Goal: Task Accomplishment & Management: Use online tool/utility

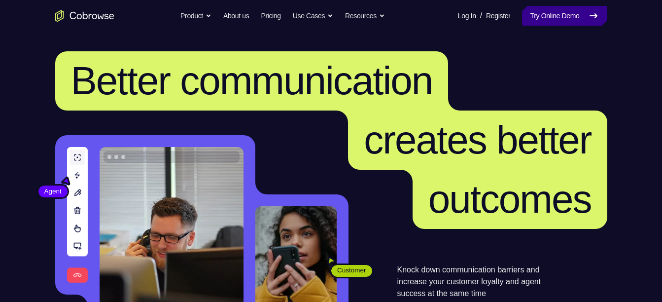
click at [563, 9] on link "Try Online Demo" at bounding box center [564, 16] width 85 height 20
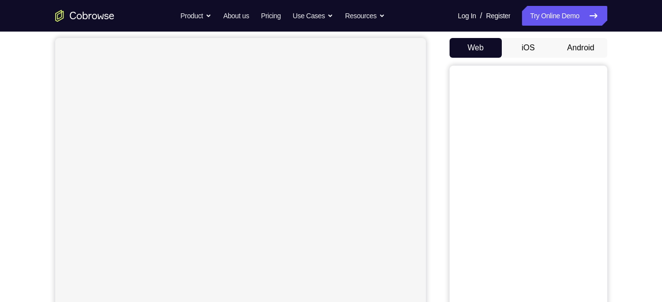
click at [524, 45] on button "iOS" at bounding box center [528, 48] width 53 height 20
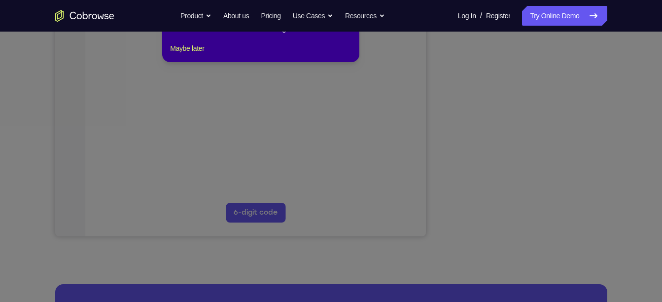
scroll to position [223, 0]
click at [517, 223] on icon at bounding box center [334, 134] width 669 height 335
click at [303, 98] on icon at bounding box center [334, 134] width 669 height 335
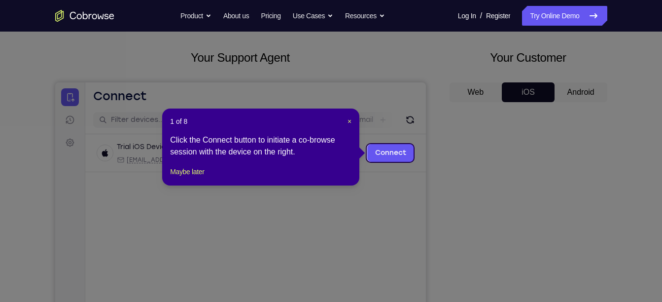
scroll to position [45, 0]
click at [393, 151] on link "Connect" at bounding box center [390, 153] width 47 height 18
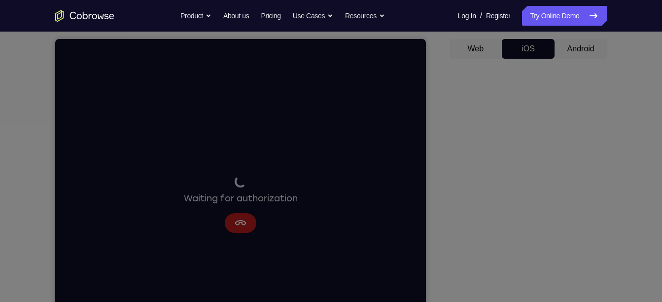
scroll to position [0, 0]
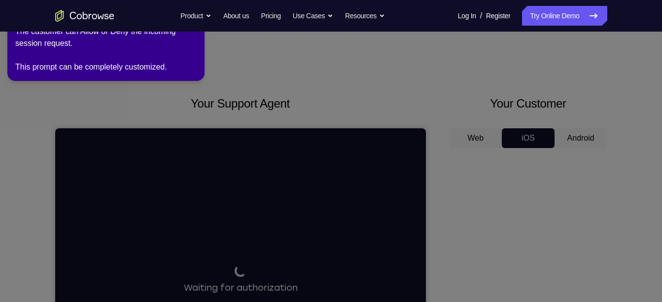
click at [236, 100] on icon at bounding box center [332, 149] width 673 height 306
click at [316, 102] on icon at bounding box center [332, 149] width 673 height 306
drag, startPoint x: 316, startPoint y: 102, endPoint x: 498, endPoint y: 124, distance: 183.2
click at [498, 124] on icon at bounding box center [332, 149] width 673 height 306
click at [585, 141] on icon at bounding box center [332, 149] width 673 height 306
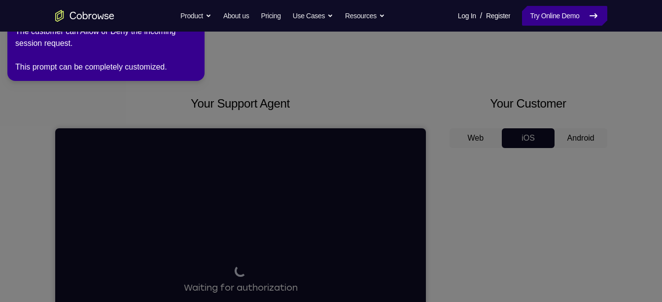
click at [552, 6] on link "Try Online Demo" at bounding box center [564, 16] width 85 height 20
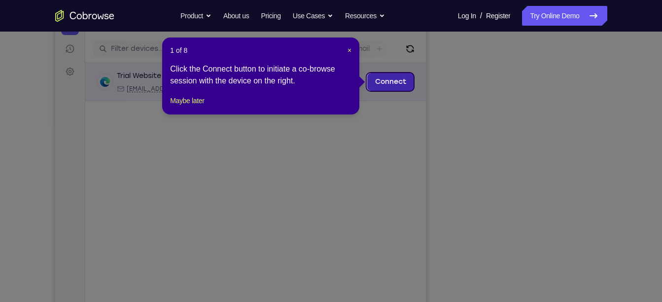
drag, startPoint x: 451, startPoint y: 103, endPoint x: 394, endPoint y: 81, distance: 61.0
click at [394, 81] on link "Connect" at bounding box center [390, 82] width 47 height 18
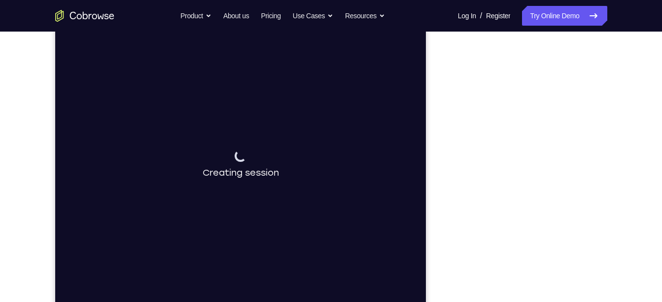
scroll to position [129, 0]
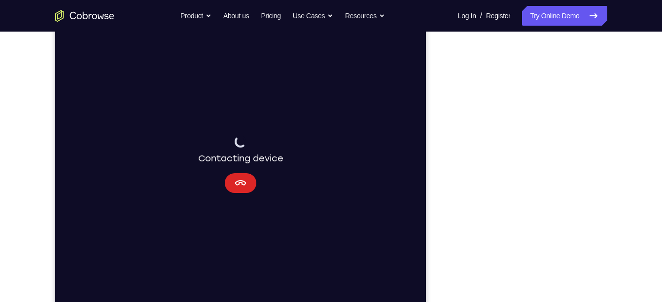
click at [238, 184] on icon "Cancel" at bounding box center [240, 182] width 11 height 5
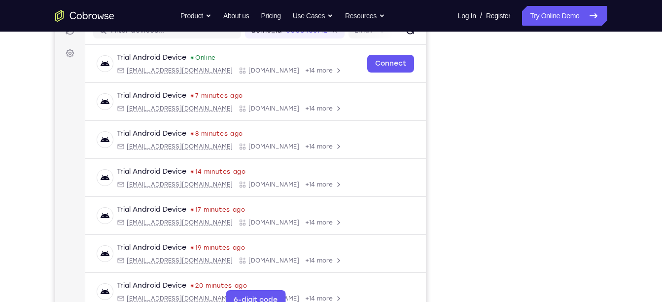
scroll to position [135, 0]
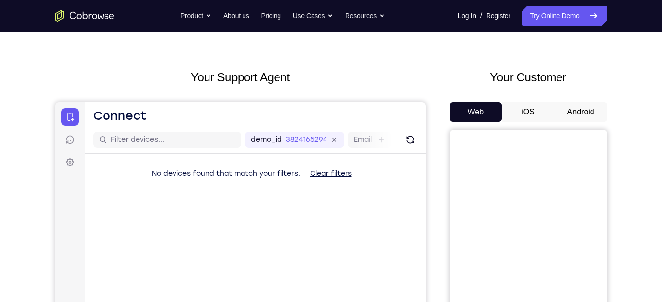
scroll to position [26, 0]
click at [584, 116] on button "Android" at bounding box center [580, 113] width 53 height 20
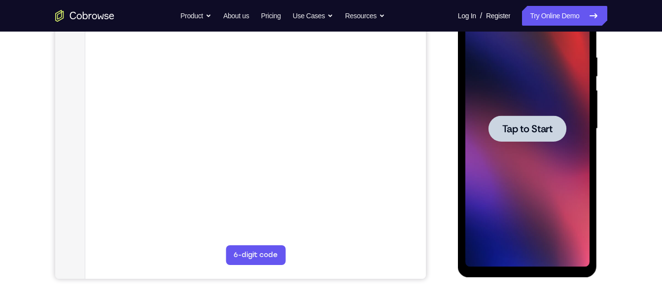
scroll to position [0, 0]
click at [517, 146] on div at bounding box center [527, 129] width 124 height 276
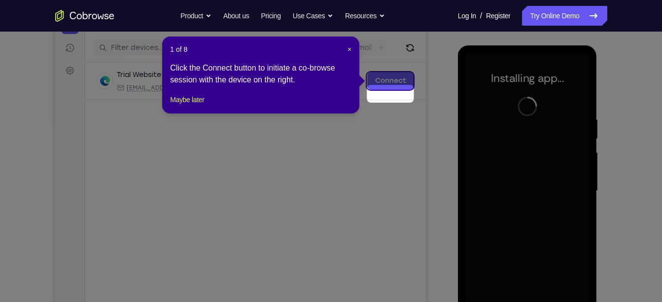
scroll to position [105, 0]
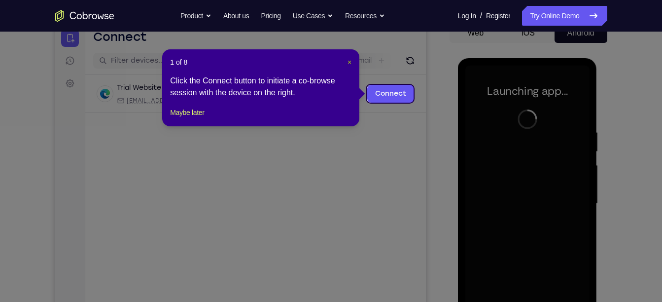
click at [350, 60] on span "×" at bounding box center [349, 62] width 4 height 8
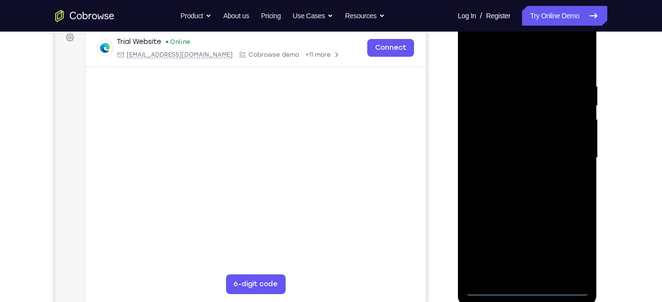
scroll to position [155, 0]
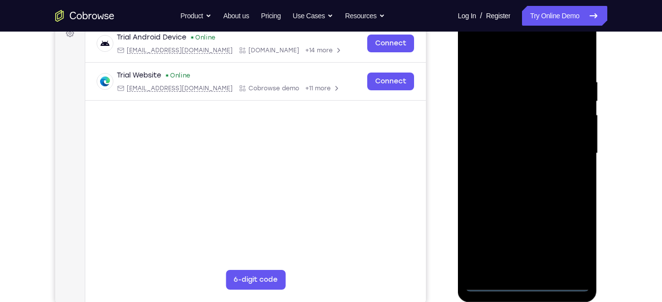
click at [523, 280] on div at bounding box center [527, 153] width 124 height 276
click at [528, 284] on div at bounding box center [527, 153] width 124 height 276
click at [568, 237] on div at bounding box center [527, 153] width 124 height 276
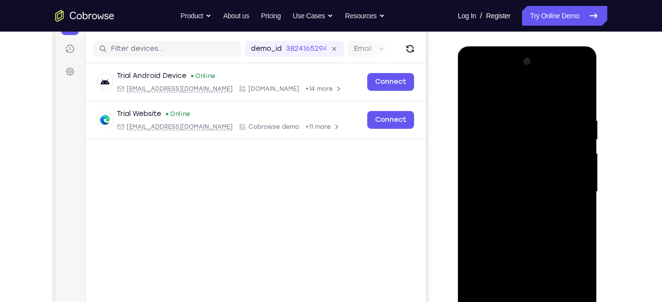
scroll to position [116, 0]
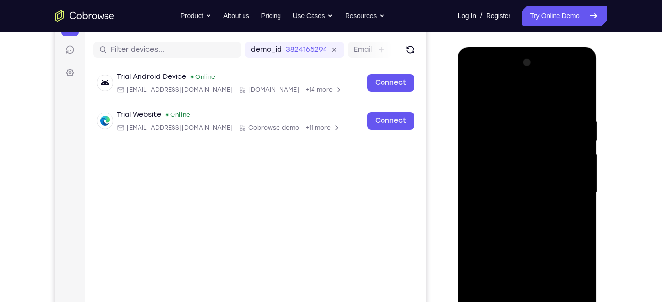
click at [509, 93] on div at bounding box center [527, 193] width 124 height 276
click at [485, 163] on div at bounding box center [527, 193] width 124 height 276
click at [499, 184] on div at bounding box center [527, 193] width 124 height 276
click at [508, 151] on div at bounding box center [527, 193] width 124 height 276
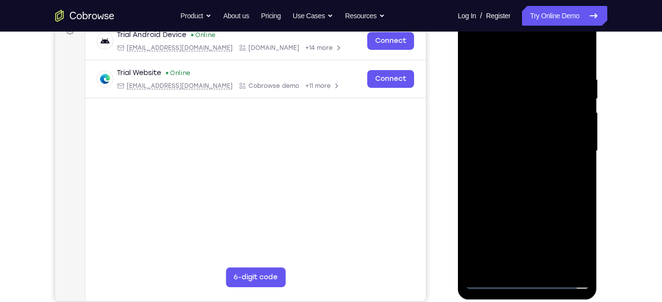
click at [565, 245] on div at bounding box center [527, 151] width 124 height 276
click at [570, 210] on div at bounding box center [527, 151] width 124 height 276
click at [576, 108] on div at bounding box center [527, 151] width 124 height 276
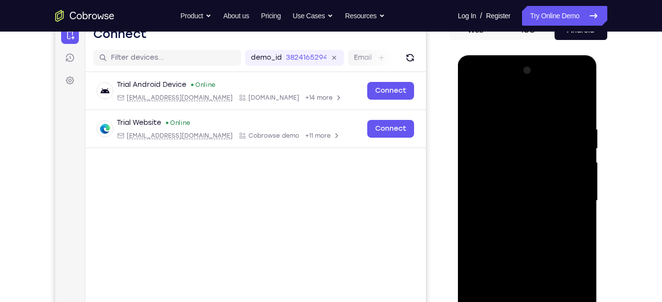
scroll to position [67, 0]
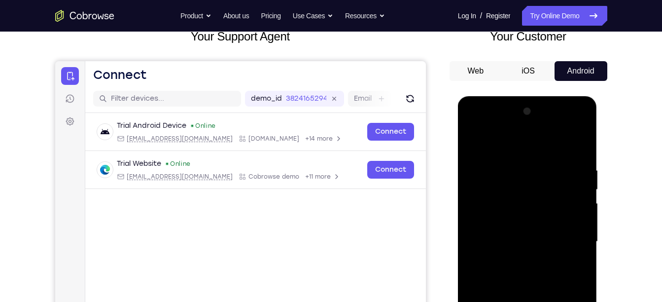
click at [540, 69] on button "iOS" at bounding box center [528, 71] width 53 height 20
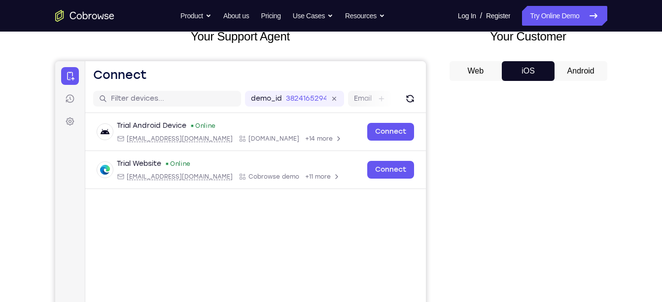
click at [573, 71] on button "Android" at bounding box center [580, 71] width 53 height 20
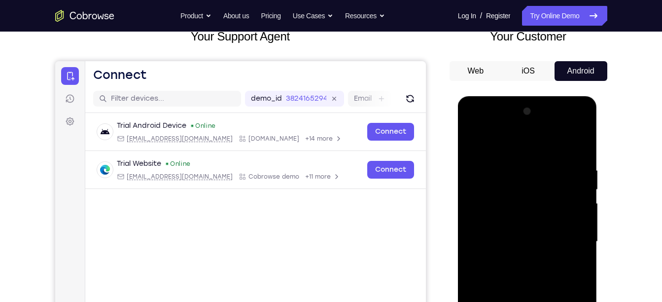
scroll to position [0, 0]
click at [514, 195] on div at bounding box center [527, 242] width 124 height 276
click at [513, 123] on div at bounding box center [527, 242] width 124 height 276
click at [509, 127] on div at bounding box center [527, 242] width 124 height 276
click at [485, 165] on div at bounding box center [527, 242] width 124 height 276
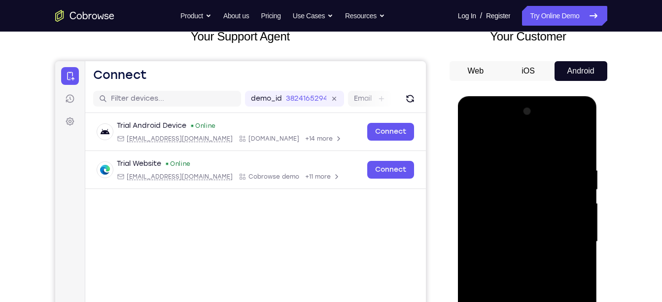
click at [485, 165] on div at bounding box center [527, 242] width 124 height 276
click at [519, 234] on div at bounding box center [527, 242] width 124 height 276
click at [548, 202] on div at bounding box center [527, 242] width 124 height 276
click at [506, 222] on div at bounding box center [527, 242] width 124 height 276
click at [526, 238] on div at bounding box center [527, 242] width 124 height 276
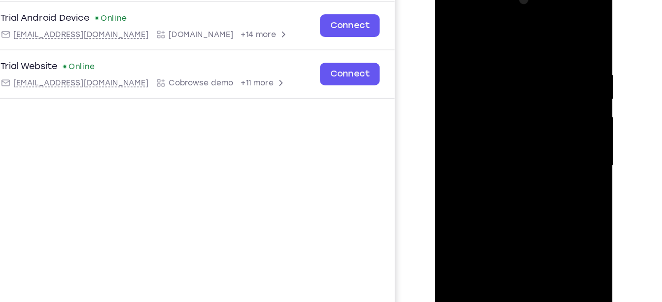
scroll to position [184, 0]
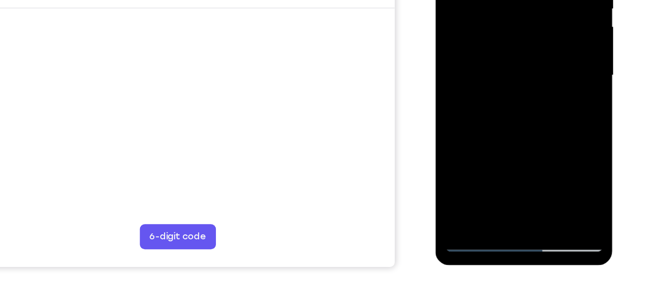
click at [511, 142] on div at bounding box center [505, 36] width 124 height 276
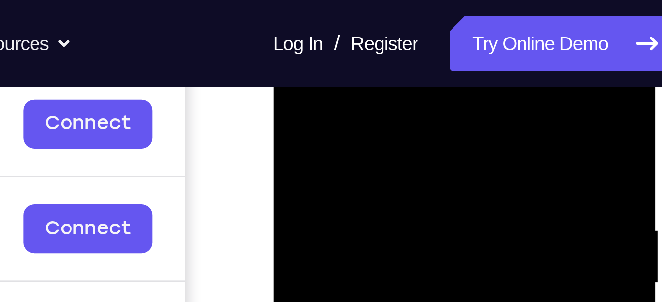
scroll to position [153, 0]
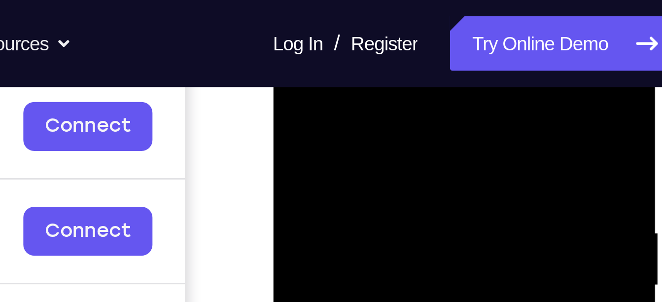
click at [343, 58] on div at bounding box center [342, 173] width 124 height 276
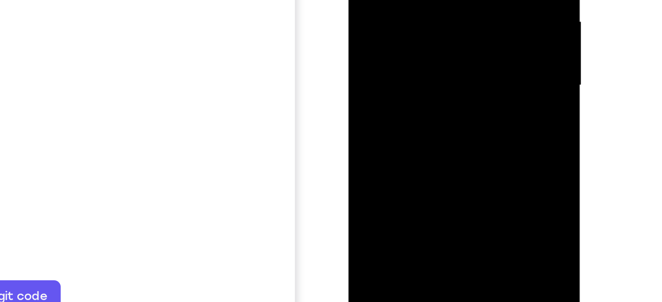
drag, startPoint x: 406, startPoint y: -45, endPoint x: 402, endPoint y: -54, distance: 9.9
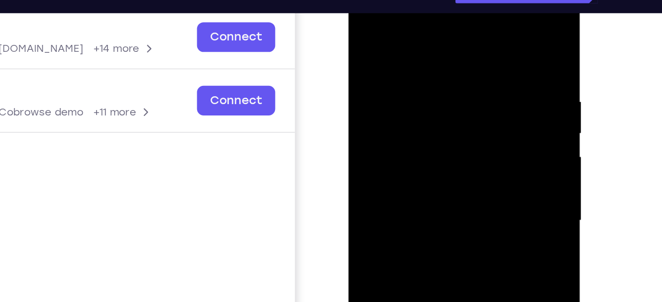
click at [469, 6] on div at bounding box center [417, 123] width 124 height 276
click at [412, 6] on div at bounding box center [417, 123] width 124 height 276
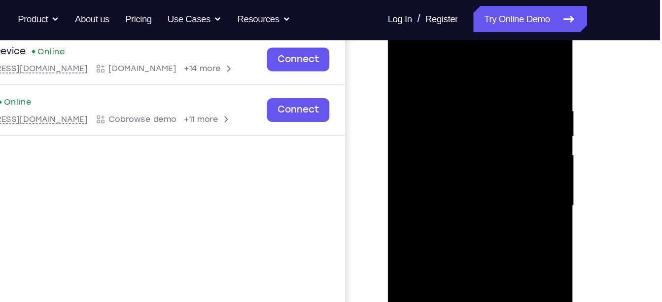
click at [446, 172] on div at bounding box center [457, 157] width 124 height 276
click at [455, 145] on div at bounding box center [457, 157] width 124 height 276
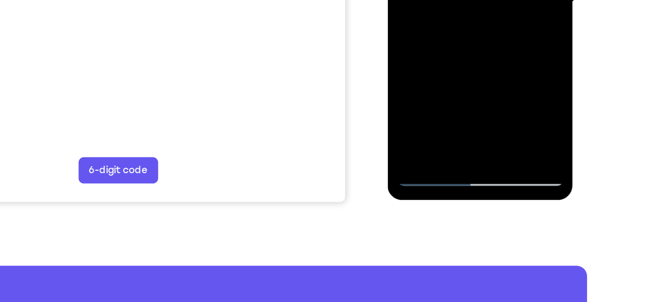
scroll to position [231, 0]
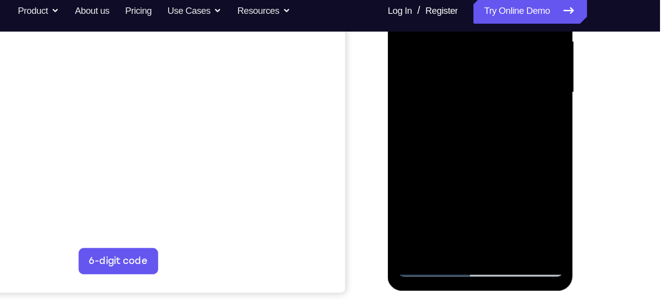
click at [456, 57] on div at bounding box center [457, 44] width 124 height 276
click at [441, 39] on div at bounding box center [457, 44] width 124 height 276
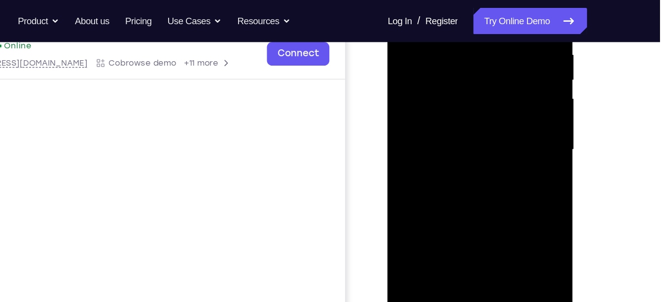
scroll to position [193, 0]
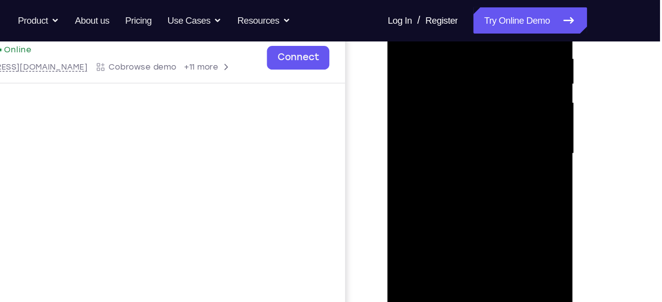
click at [449, 76] on div at bounding box center [457, 105] width 124 height 276
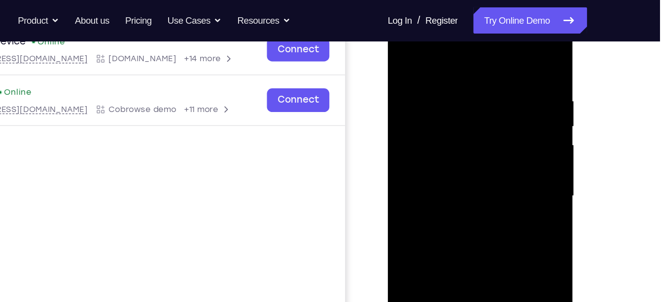
scroll to position [161, 0]
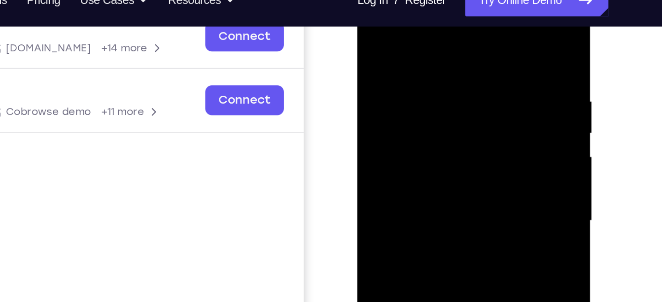
click at [428, 84] on div at bounding box center [427, 122] width 124 height 276
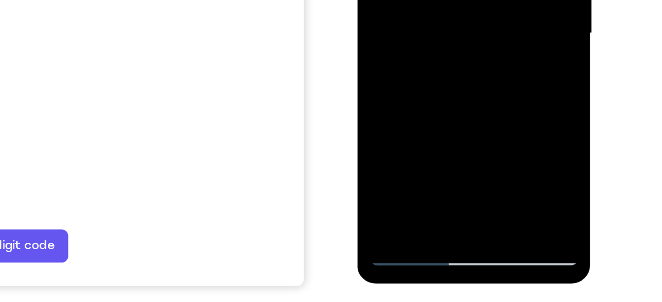
scroll to position [176, 0]
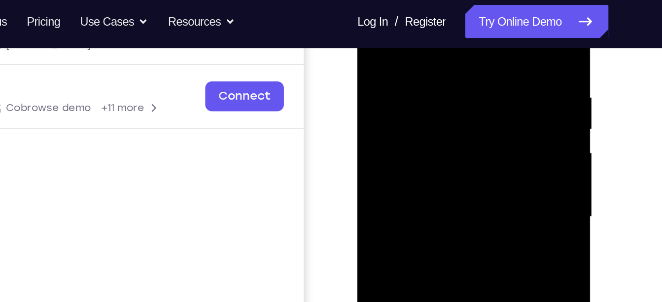
click at [438, 68] on div at bounding box center [427, 118] width 124 height 276
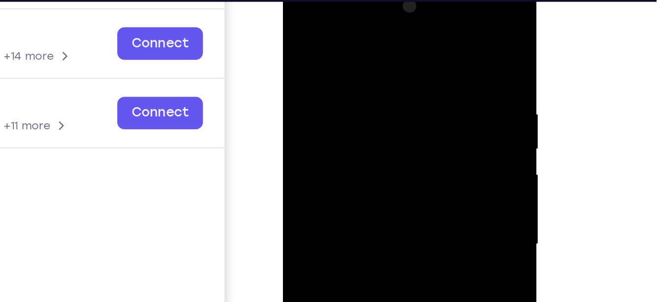
scroll to position [144, 0]
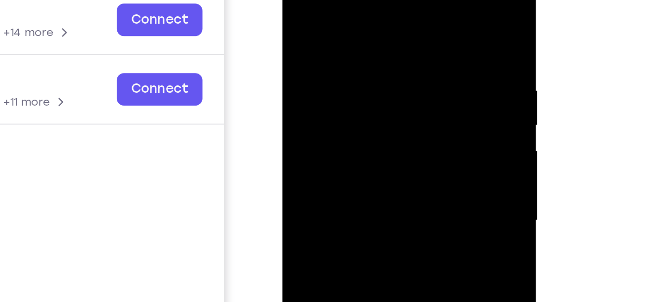
click at [401, 12] on div at bounding box center [352, 101] width 124 height 276
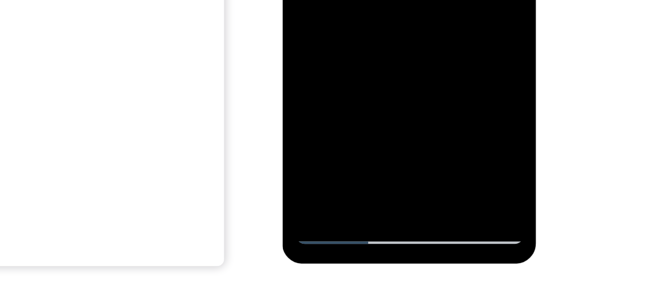
scroll to position [180, 0]
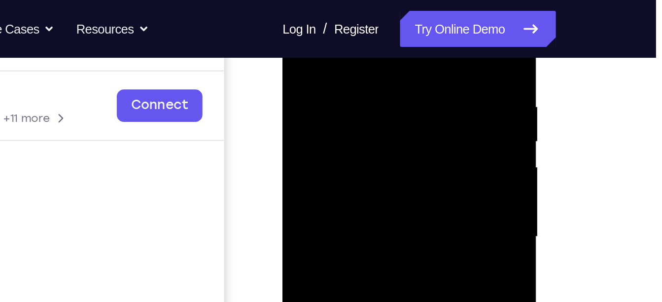
scroll to position [173, 0]
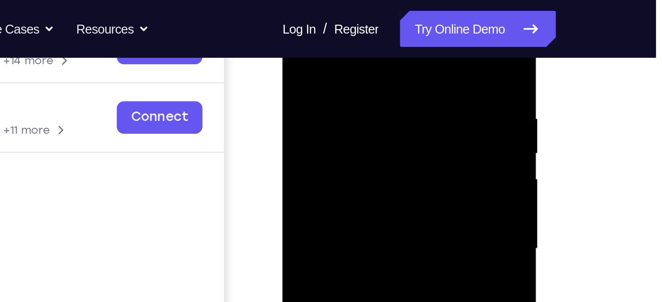
click at [403, 32] on div at bounding box center [352, 129] width 124 height 276
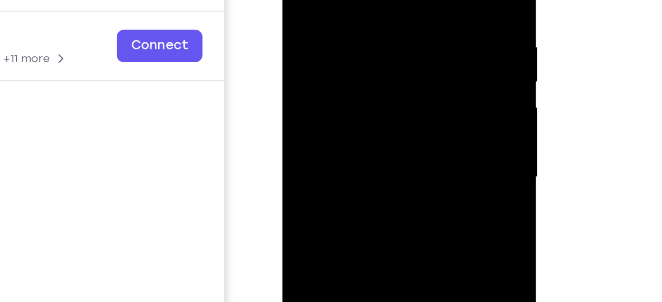
click at [345, 14] on div at bounding box center [352, 57] width 124 height 276
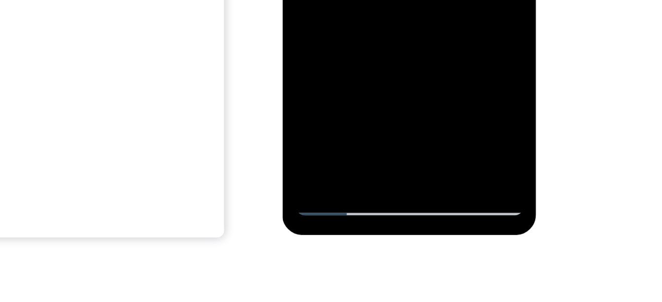
scroll to position [193, 0]
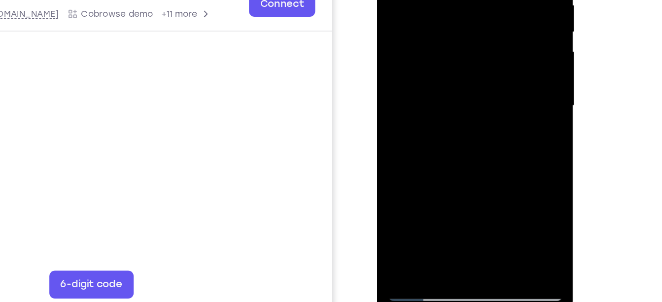
click at [437, 87] on div at bounding box center [446, 46] width 124 height 276
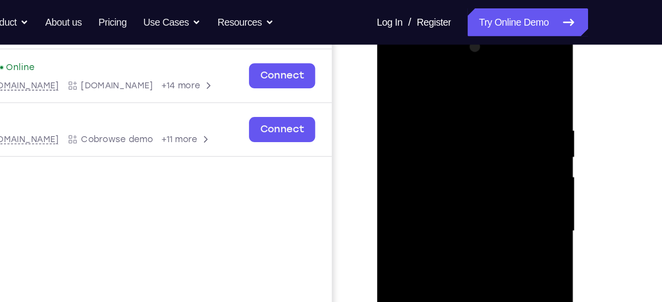
scroll to position [144, 0]
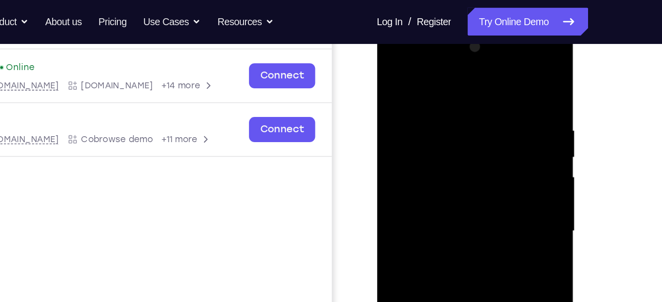
click at [502, 71] on div at bounding box center [446, 171] width 124 height 276
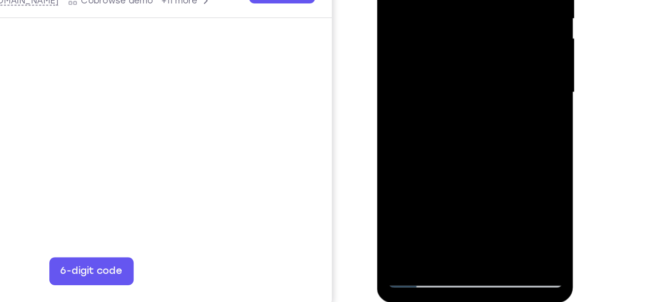
scroll to position [154, 0]
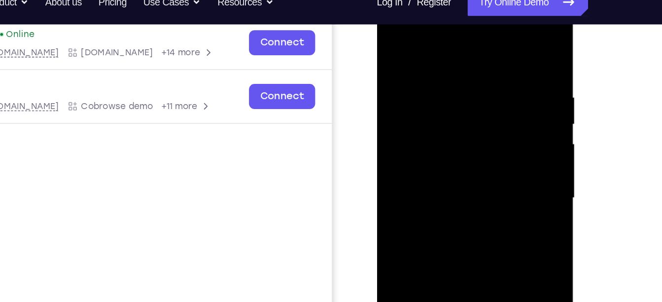
click at [390, 41] on div at bounding box center [446, 138] width 124 height 276
click at [421, 38] on div at bounding box center [446, 138] width 124 height 276
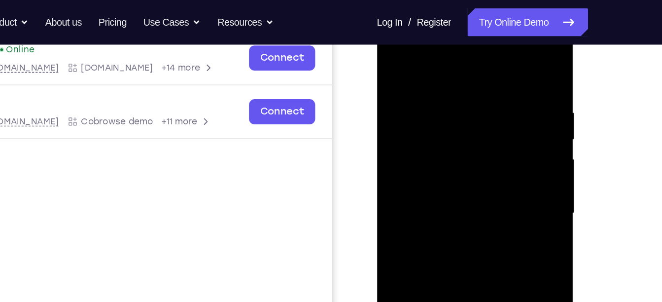
scroll to position [157, 0]
click at [392, 53] on div at bounding box center [446, 153] width 124 height 276
drag, startPoint x: 466, startPoint y: 135, endPoint x: 478, endPoint y: 233, distance: 98.9
click at [478, 233] on div at bounding box center [446, 153] width 124 height 276
drag, startPoint x: 462, startPoint y: 125, endPoint x: 449, endPoint y: 233, distance: 108.8
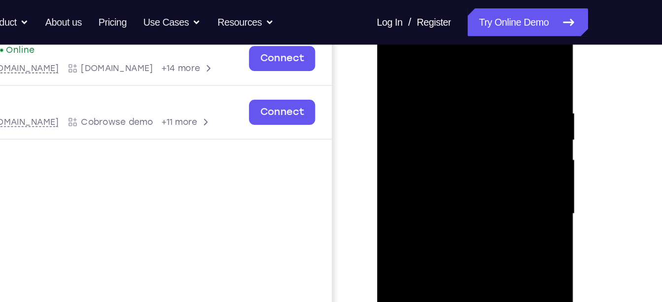
click at [449, 233] on div at bounding box center [446, 153] width 124 height 276
drag, startPoint x: 447, startPoint y: 131, endPoint x: 431, endPoint y: 233, distance: 103.7
click at [431, 233] on div at bounding box center [446, 153] width 124 height 276
drag, startPoint x: 443, startPoint y: 129, endPoint x: 424, endPoint y: 231, distance: 103.7
click at [424, 231] on div at bounding box center [446, 153] width 124 height 276
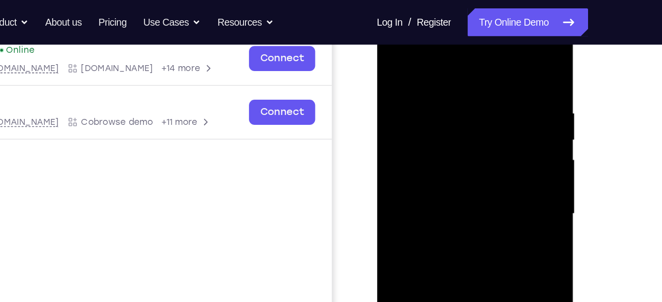
drag, startPoint x: 447, startPoint y: 106, endPoint x: 439, endPoint y: 157, distance: 51.5
click at [439, 157] on div at bounding box center [446, 153] width 124 height 276
drag, startPoint x: 418, startPoint y: 96, endPoint x: 408, endPoint y: 192, distance: 97.2
click at [408, 192] on div at bounding box center [446, 153] width 124 height 276
drag, startPoint x: 430, startPoint y: 95, endPoint x: 407, endPoint y: 191, distance: 98.9
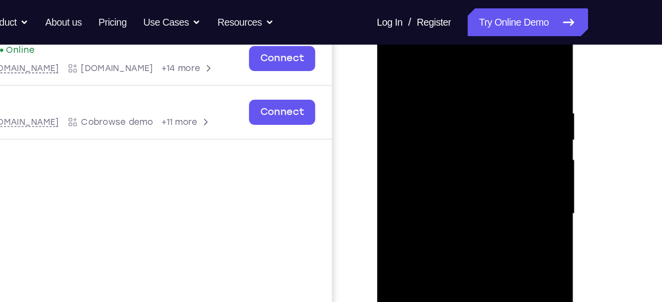
click at [407, 191] on div at bounding box center [446, 153] width 124 height 276
drag, startPoint x: 447, startPoint y: 115, endPoint x: 423, endPoint y: 233, distance: 120.1
click at [423, 233] on div at bounding box center [446, 153] width 124 height 276
drag, startPoint x: 434, startPoint y: 100, endPoint x: 422, endPoint y: 199, distance: 99.3
click at [422, 199] on div at bounding box center [446, 153] width 124 height 276
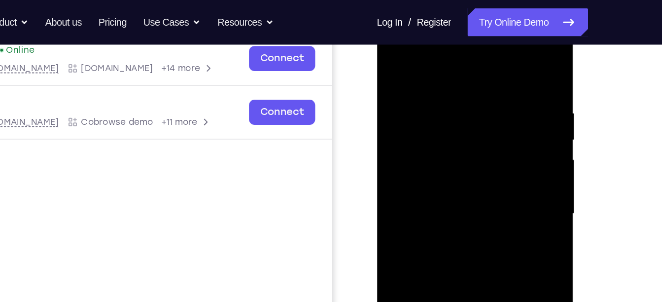
drag, startPoint x: 423, startPoint y: 100, endPoint x: 422, endPoint y: 181, distance: 80.8
click at [422, 181] on div at bounding box center [446, 153] width 124 height 276
drag, startPoint x: 441, startPoint y: 121, endPoint x: 434, endPoint y: 217, distance: 96.9
click at [434, 217] on div at bounding box center [446, 153] width 124 height 276
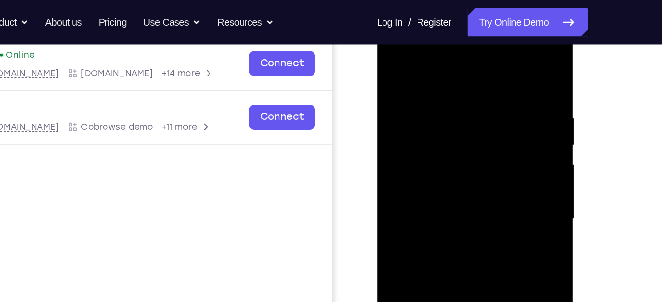
scroll to position [152, 0]
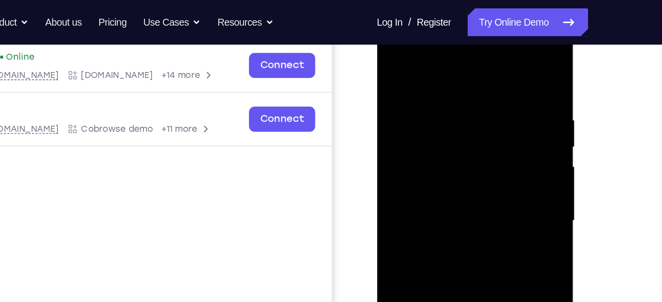
drag, startPoint x: 480, startPoint y: 105, endPoint x: 458, endPoint y: 195, distance: 91.8
click at [458, 195] on div at bounding box center [446, 161] width 124 height 276
drag, startPoint x: 470, startPoint y: 120, endPoint x: 436, endPoint y: 213, distance: 98.7
click at [436, 213] on div at bounding box center [446, 161] width 124 height 276
drag, startPoint x: 472, startPoint y: 97, endPoint x: 467, endPoint y: 131, distance: 33.9
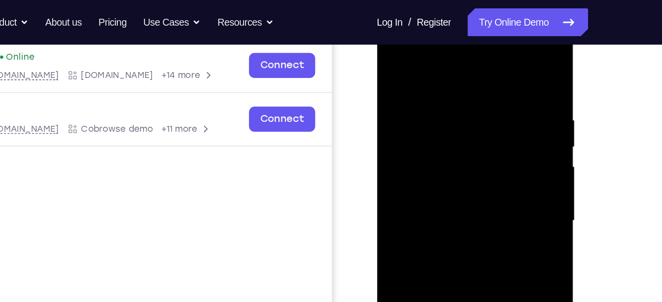
click at [467, 131] on div at bounding box center [446, 161] width 124 height 276
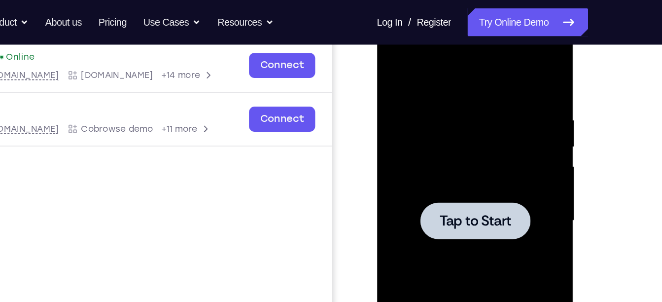
drag, startPoint x: 472, startPoint y: 98, endPoint x: 469, endPoint y: 133, distance: 35.7
click at [469, 15] on div "Tap to Start" at bounding box center [446, 15] width 139 height 0
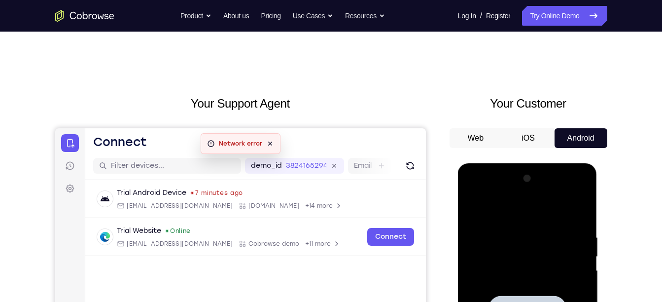
scroll to position [132, 0]
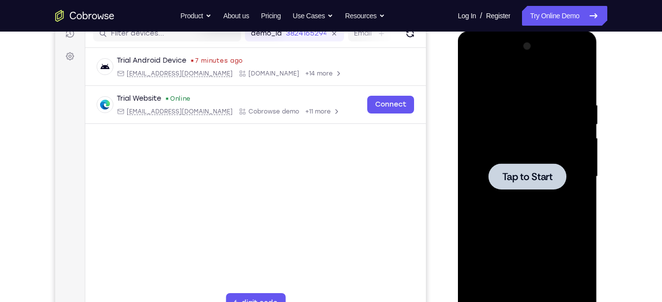
click at [528, 176] on span "Tap to Start" at bounding box center [527, 177] width 50 height 10
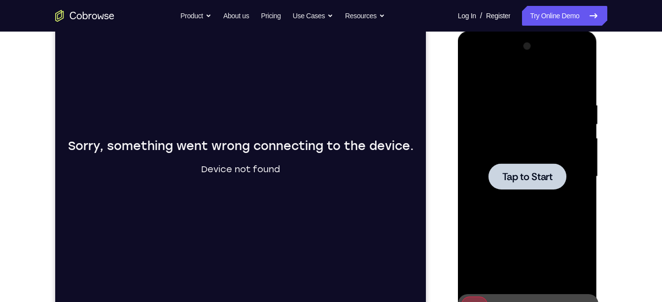
scroll to position [0, 0]
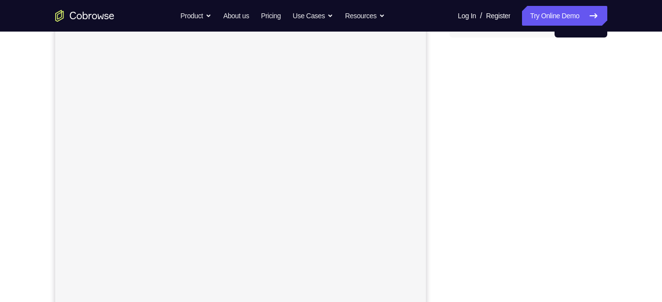
scroll to position [111, 0]
